Goal: Task Accomplishment & Management: Manage account settings

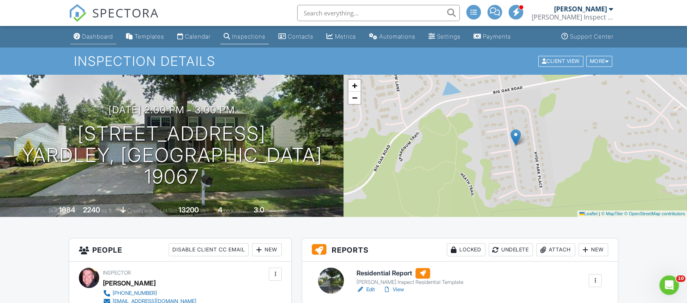
click at [98, 36] on div "Dashboard" at bounding box center [97, 36] width 31 height 7
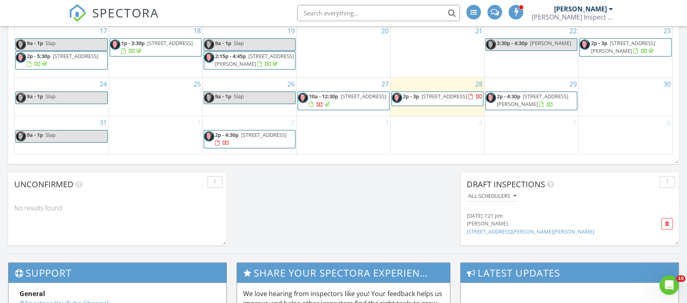
scroll to position [585, 0]
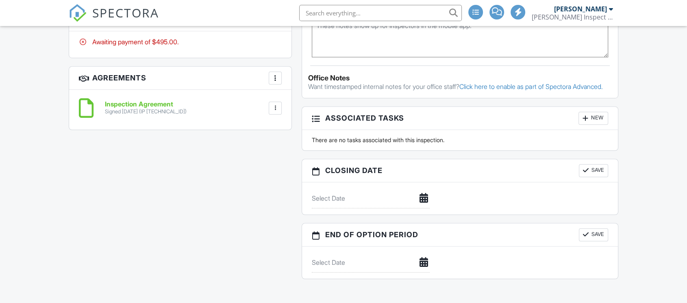
scroll to position [455, 0]
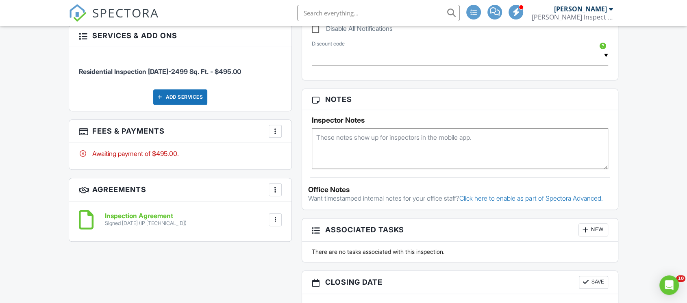
click at [277, 130] on div at bounding box center [275, 131] width 8 height 8
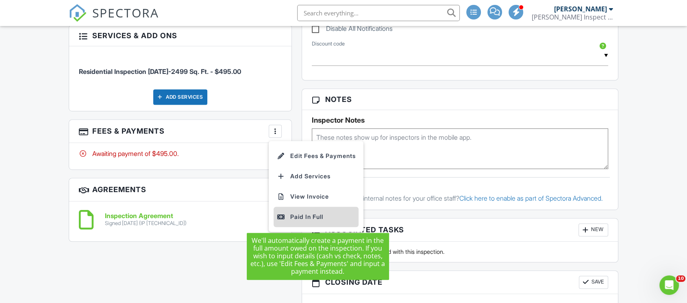
click at [299, 214] on div "Paid In Full" at bounding box center [316, 217] width 78 height 10
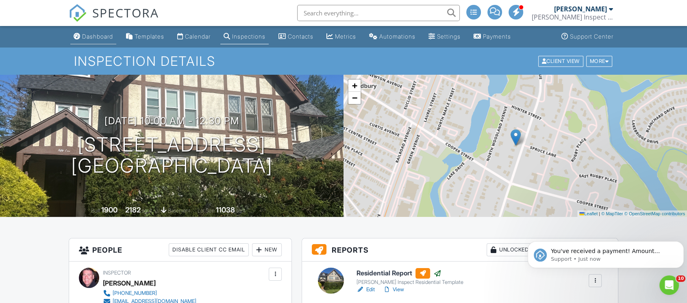
click at [98, 35] on div "Dashboard" at bounding box center [97, 36] width 31 height 7
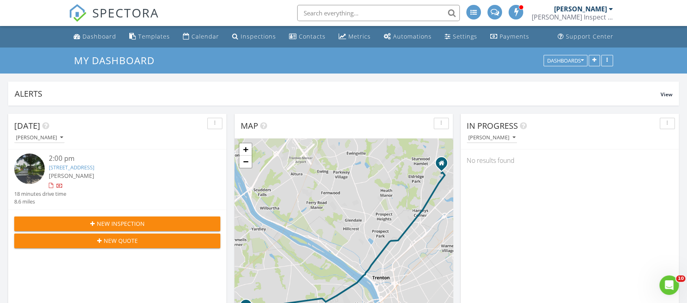
click at [54, 169] on link "[STREET_ADDRESS]" at bounding box center [71, 167] width 45 height 7
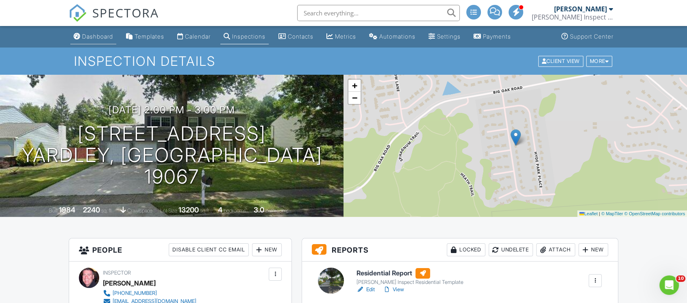
click at [91, 37] on div "Dashboard" at bounding box center [97, 36] width 31 height 7
